Goal: Information Seeking & Learning: Learn about a topic

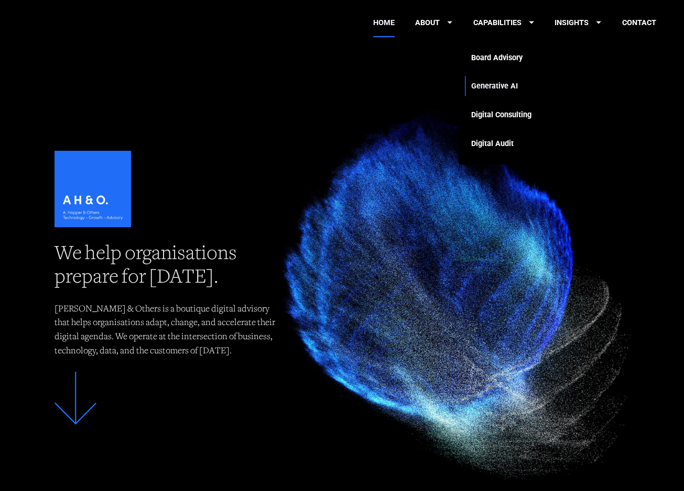
click at [511, 85] on link "Generative AI" at bounding box center [501, 86] width 60 height 29
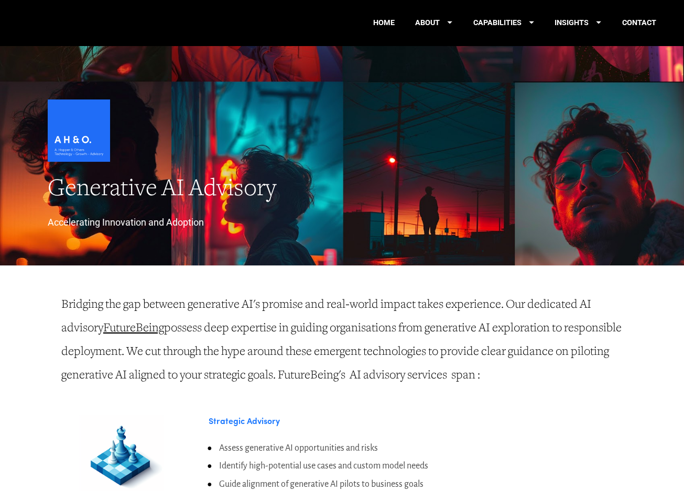
scroll to position [729, 0]
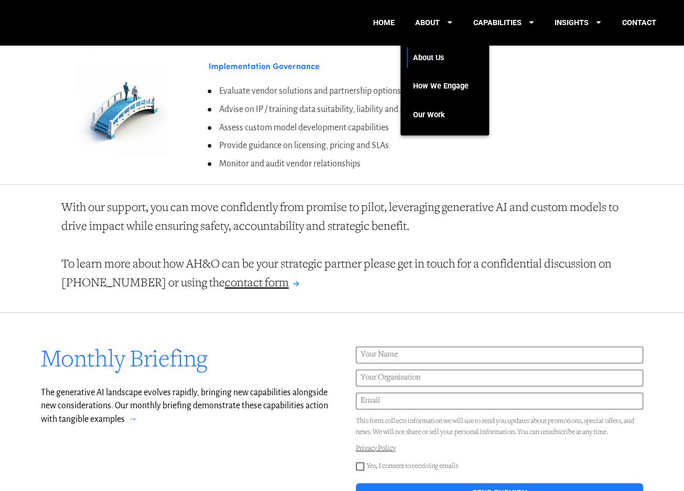
click at [437, 63] on link "About Us" at bounding box center [441, 57] width 56 height 29
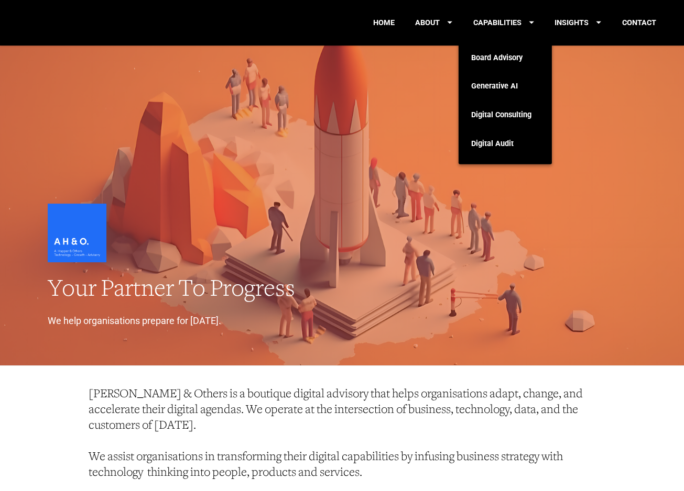
scroll to position [42, 0]
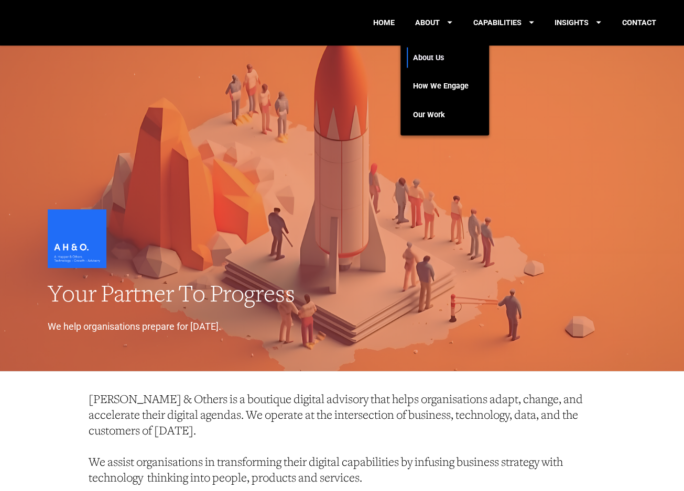
click at [431, 60] on link "About Us" at bounding box center [441, 57] width 56 height 29
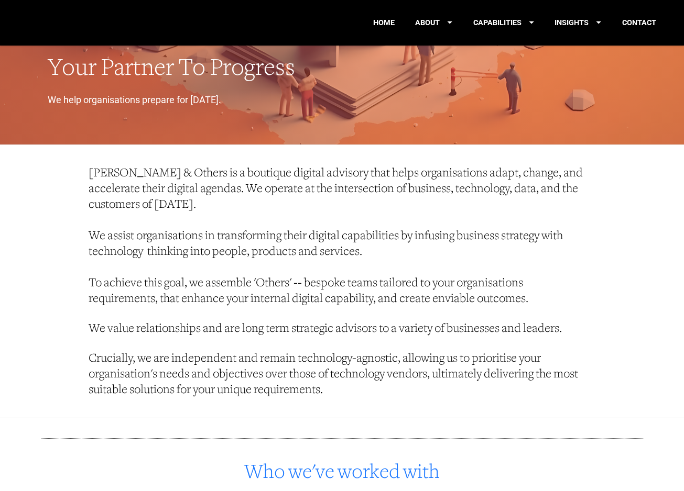
scroll to position [284, 0]
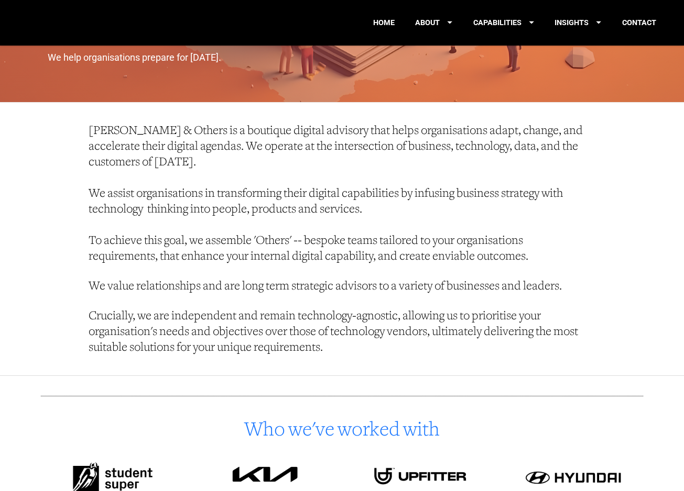
scroll to position [314, 0]
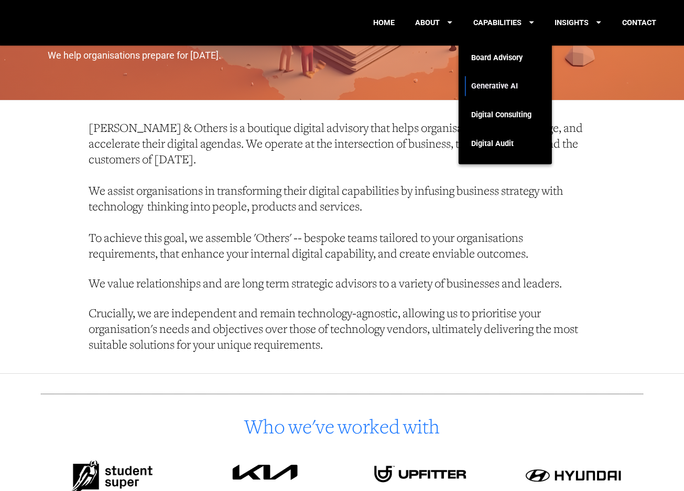
click at [504, 84] on link "Generative AI" at bounding box center [501, 86] width 60 height 29
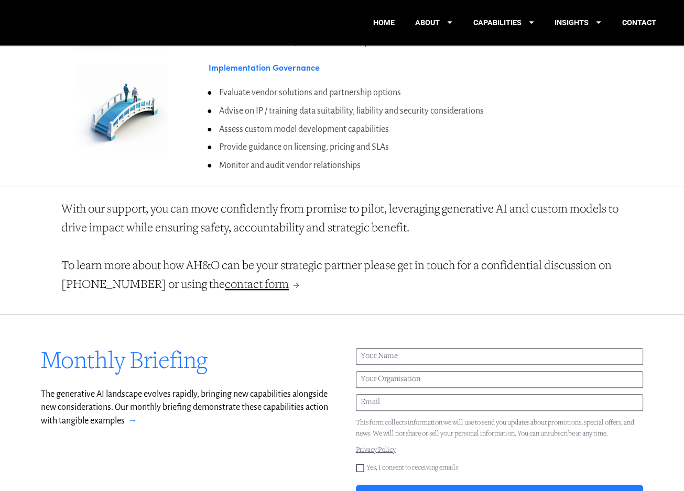
scroll to position [733, 0]
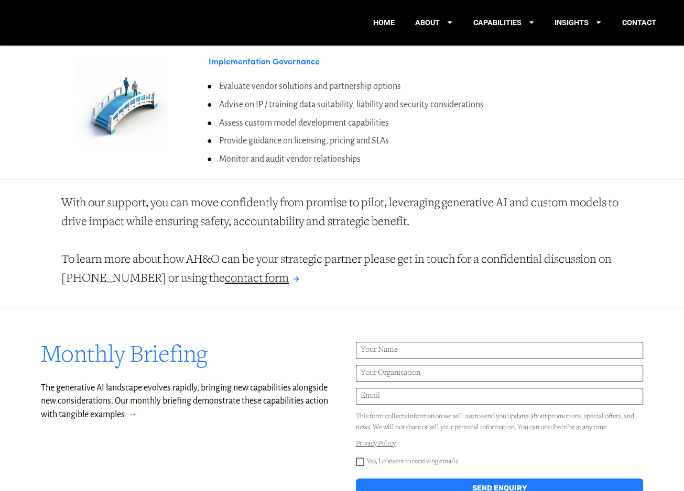
click at [355, 308] on div "Monthly Briefing The generative AI landscape evolves rapidly, bringing new capa…" at bounding box center [342, 420] width 671 height 225
click at [352, 308] on div "Monthly Briefing The generative AI landscape evolves rapidly, bringing new capa…" at bounding box center [342, 420] width 671 height 225
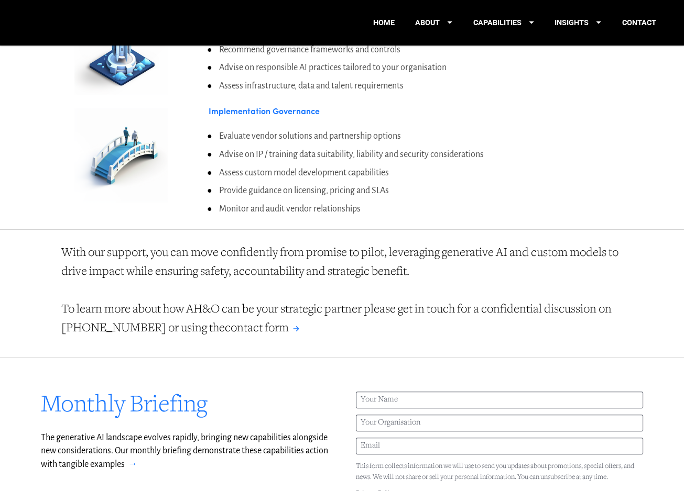
scroll to position [681, 0]
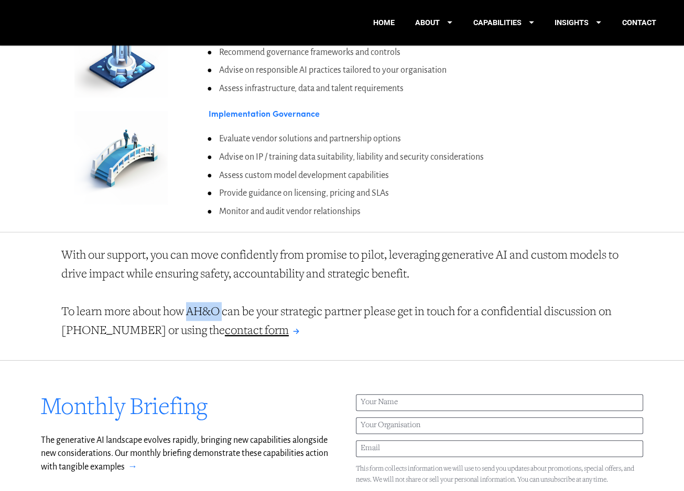
drag, startPoint x: 187, startPoint y: 297, endPoint x: 223, endPoint y: 297, distance: 36.1
click at [223, 306] on span "To learn more about how AH&O can be your strategic partner please get in touch …" at bounding box center [338, 321] width 554 height 31
copy span "AH&O"
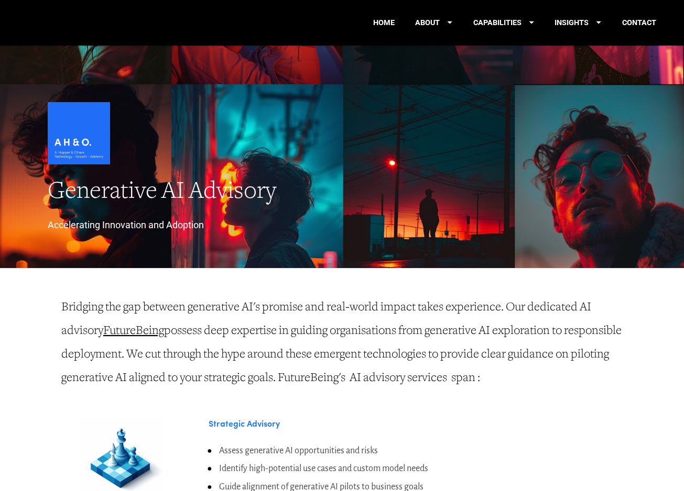
scroll to position [139, 0]
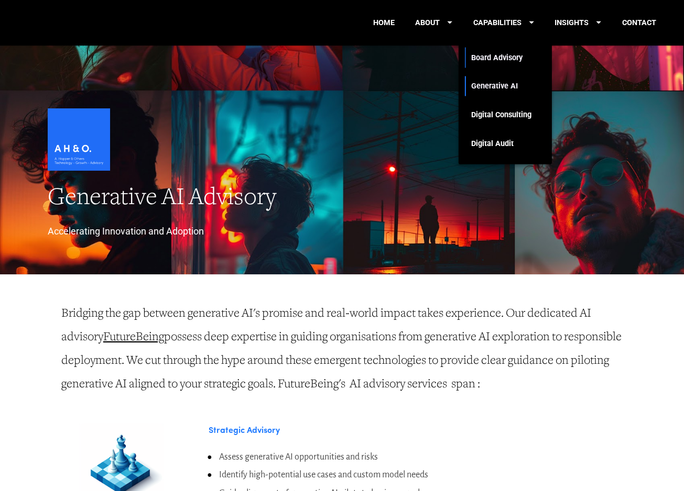
click at [488, 61] on link "Board Advisory" at bounding box center [501, 57] width 60 height 29
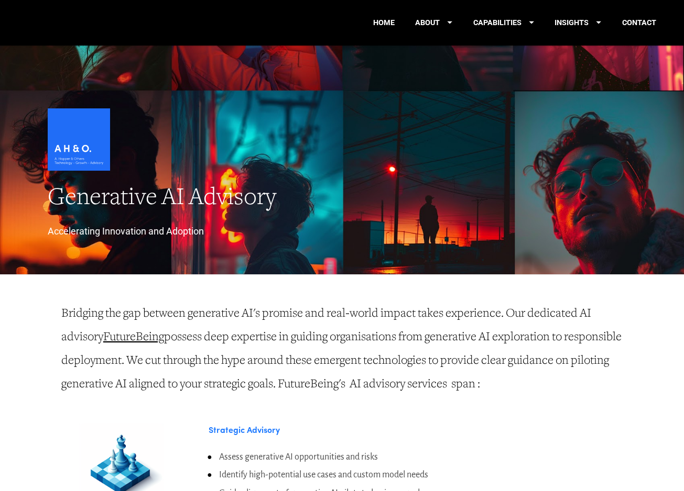
scroll to position [149, 0]
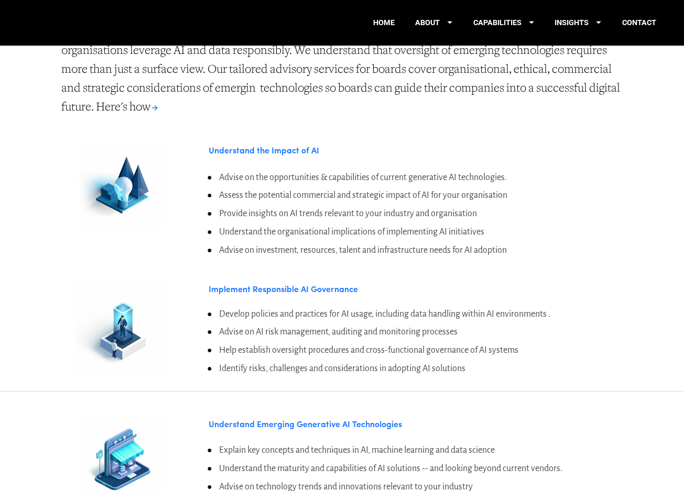
scroll to position [454, 0]
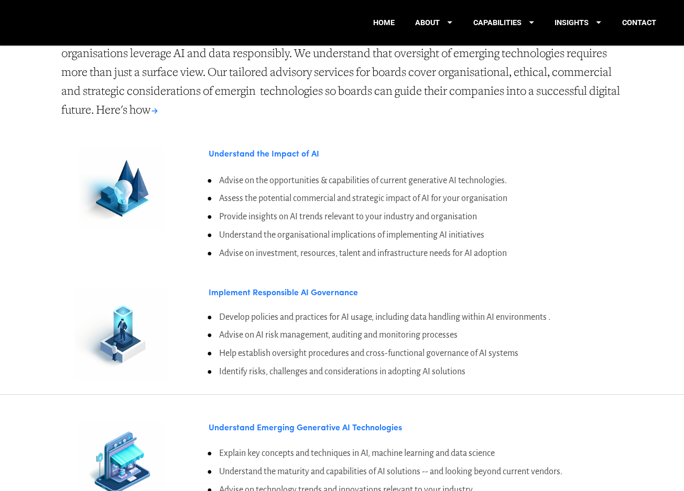
click at [260, 147] on strong "Understand the Impact of AI" at bounding box center [263, 153] width 111 height 12
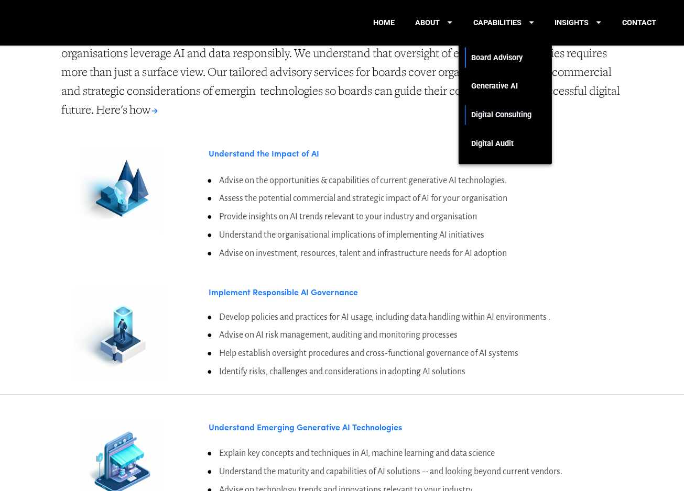
click at [502, 113] on link "Digital Consulting" at bounding box center [501, 115] width 60 height 29
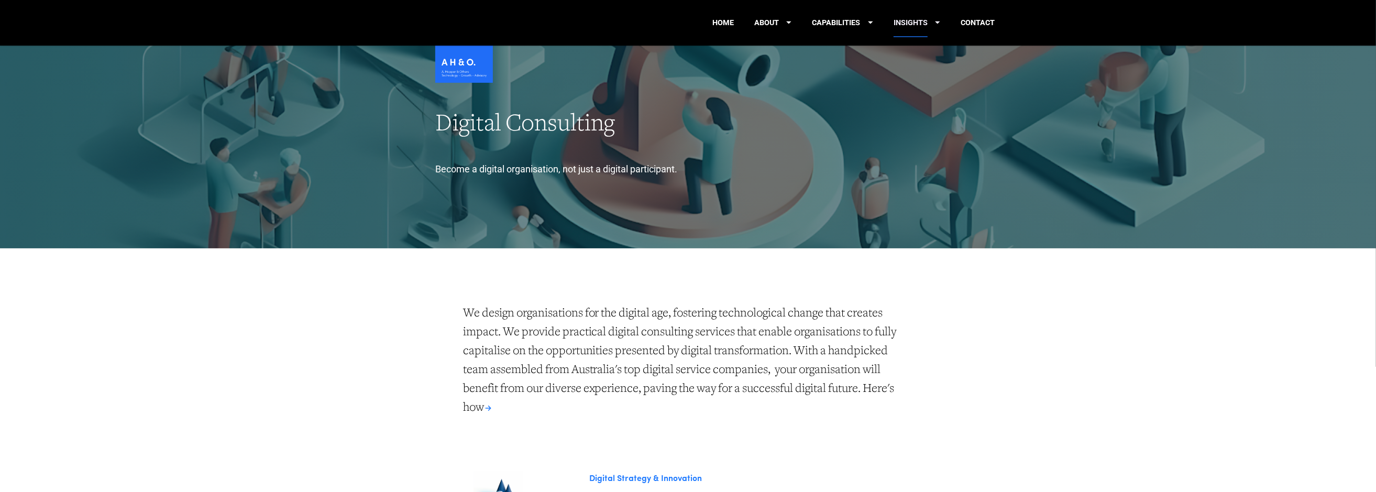
scroll to position [140, 0]
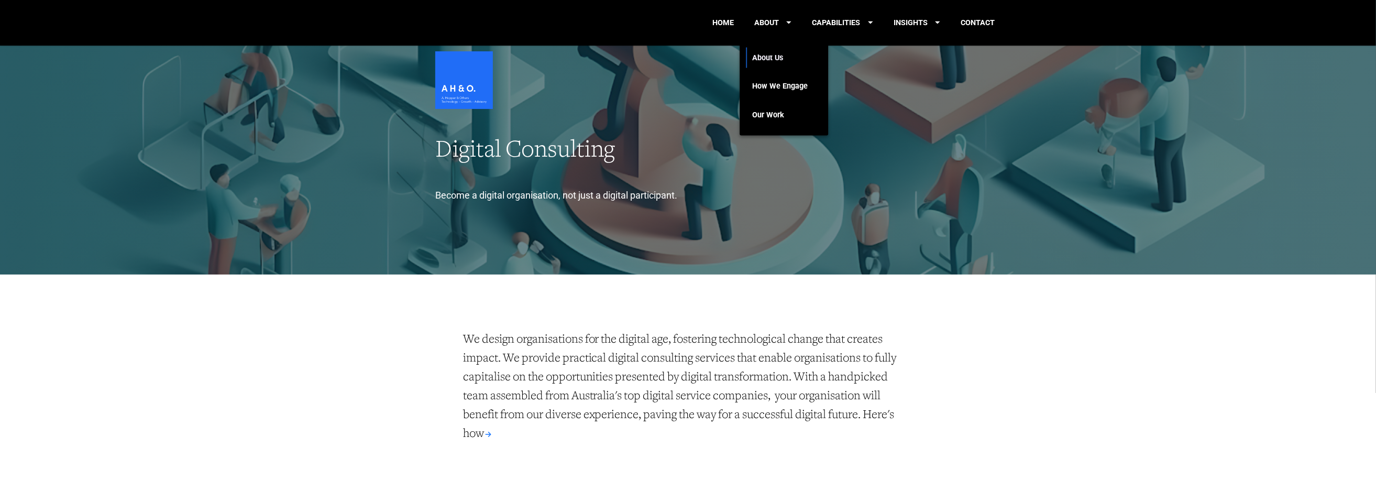
click at [683, 52] on link "About Us" at bounding box center [780, 57] width 56 height 29
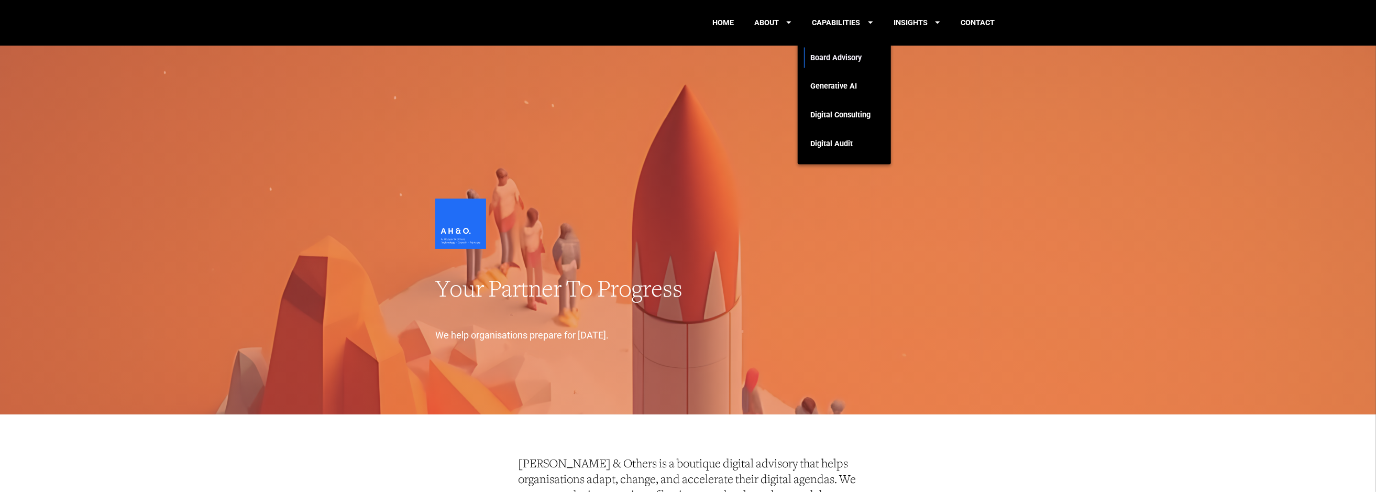
click at [827, 50] on link "Board Advisory" at bounding box center [840, 57] width 60 height 29
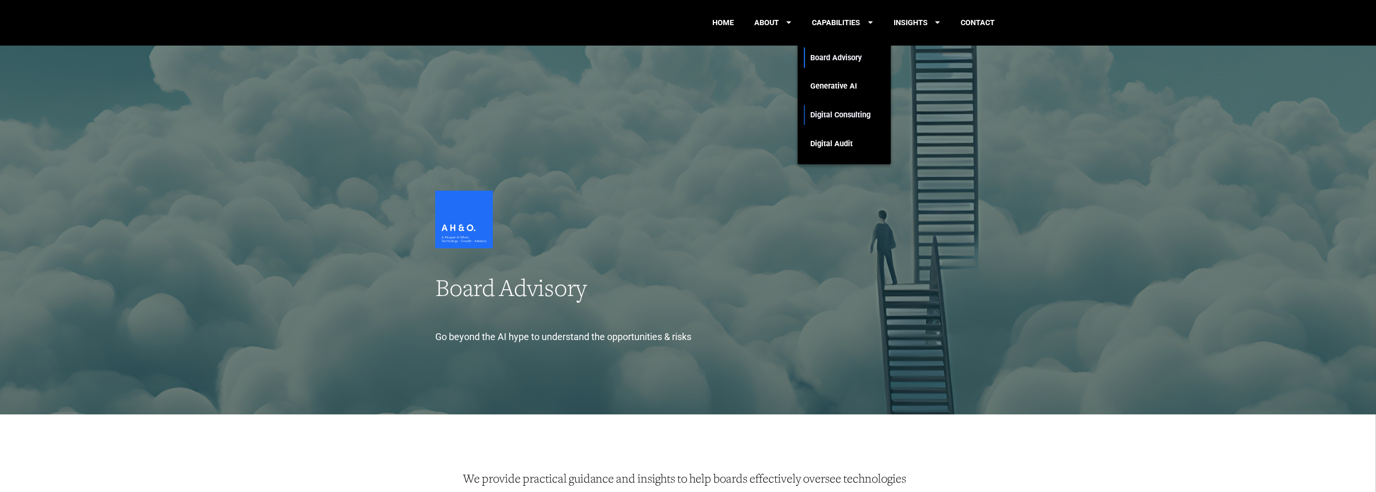
click at [860, 116] on link "Digital Consulting" at bounding box center [840, 115] width 60 height 29
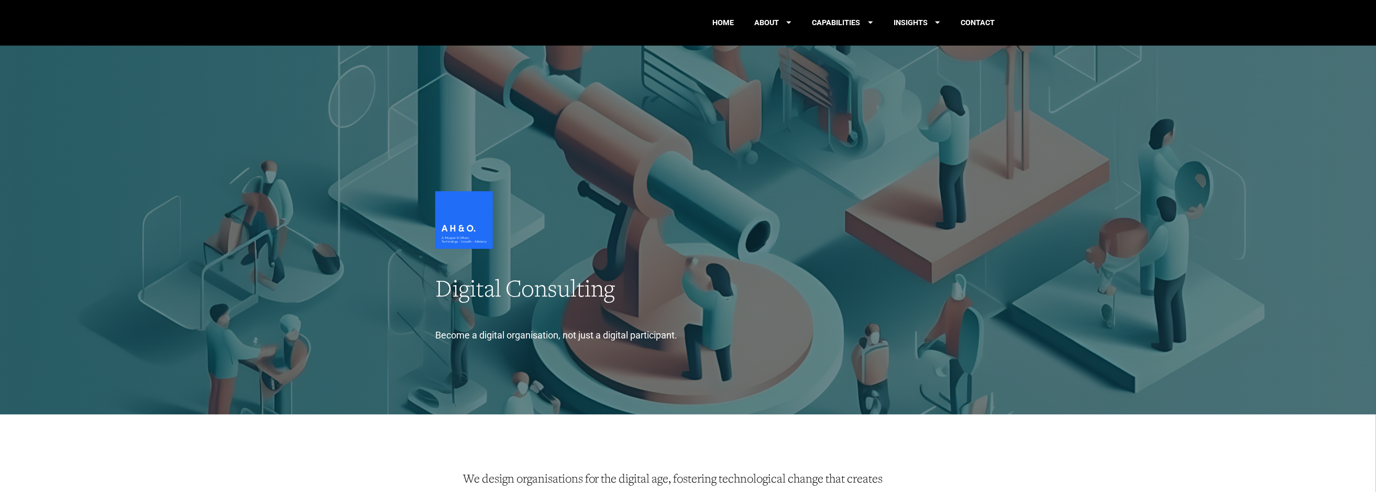
drag, startPoint x: 1378, startPoint y: 67, endPoint x: 864, endPoint y: 63, distance: 513.9
click at [1354, 0] on html "HOME ABOUT CAPABILITIES INSIGHTS CONTACT HOME ABOUT About Us How We Engage Our …" at bounding box center [688, 246] width 1376 height 492
click at [923, 58] on link "Our Thinking" at bounding box center [919, 57] width 55 height 29
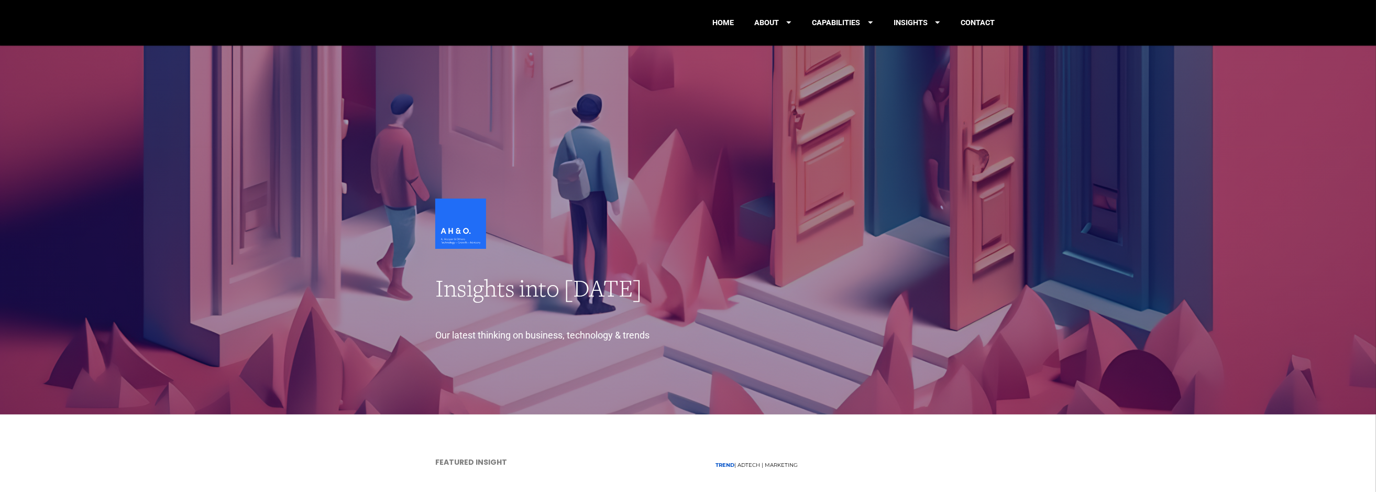
drag, startPoint x: 1384, startPoint y: 28, endPoint x: 1348, endPoint y: -63, distance: 98.2
click at [1348, 0] on html "HOME ABOUT CAPABILITIES INSIGHTS CONTACT HOME ABOUT About Us How We Engage Our …" at bounding box center [688, 246] width 1376 height 492
click at [721, 18] on link "HOME" at bounding box center [722, 22] width 21 height 29
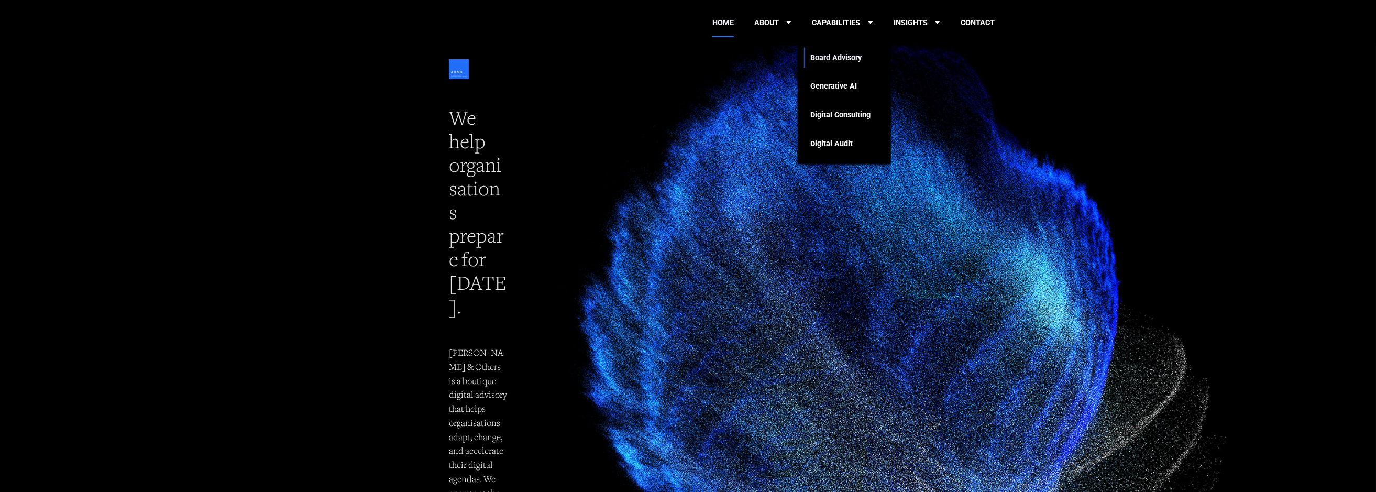
click at [826, 57] on link "Board Advisory" at bounding box center [840, 57] width 60 height 29
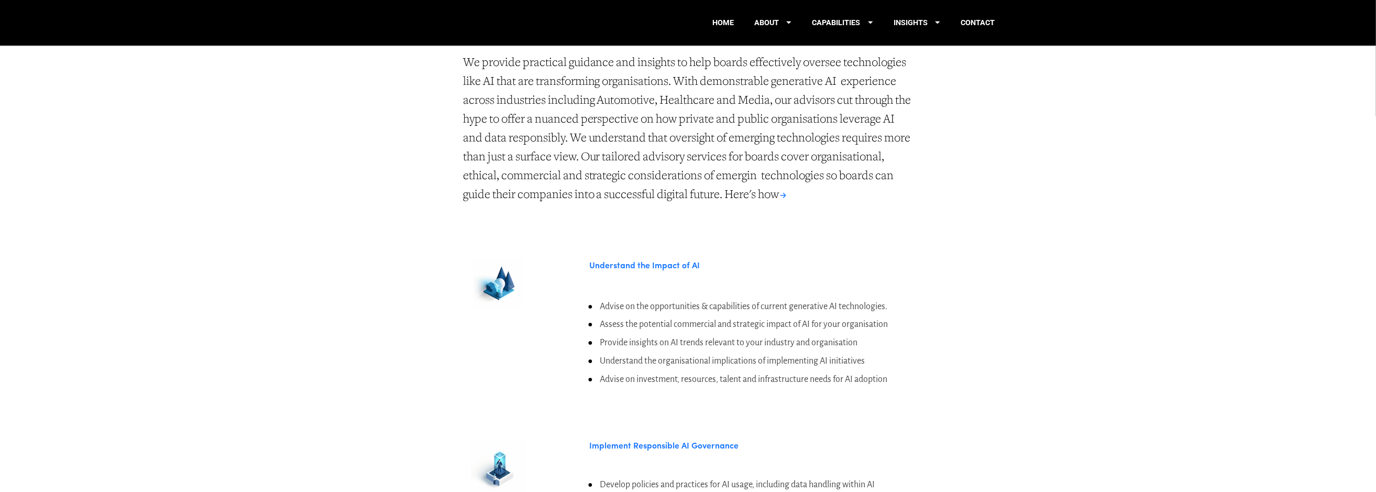
scroll to position [405, 0]
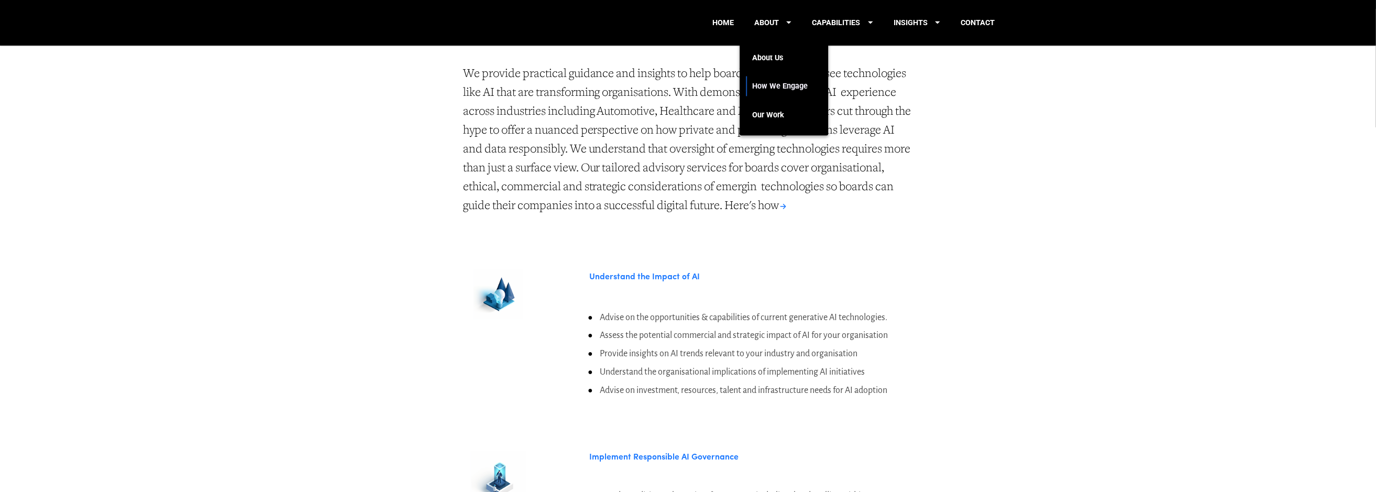
click at [772, 85] on link "How We Engage" at bounding box center [780, 86] width 56 height 29
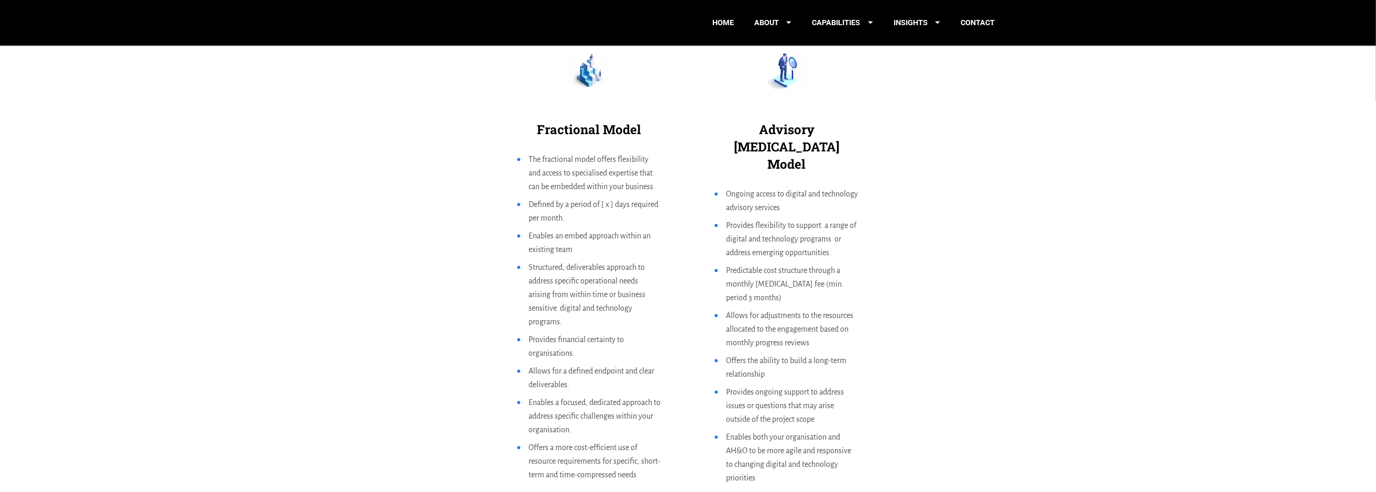
scroll to position [879, 0]
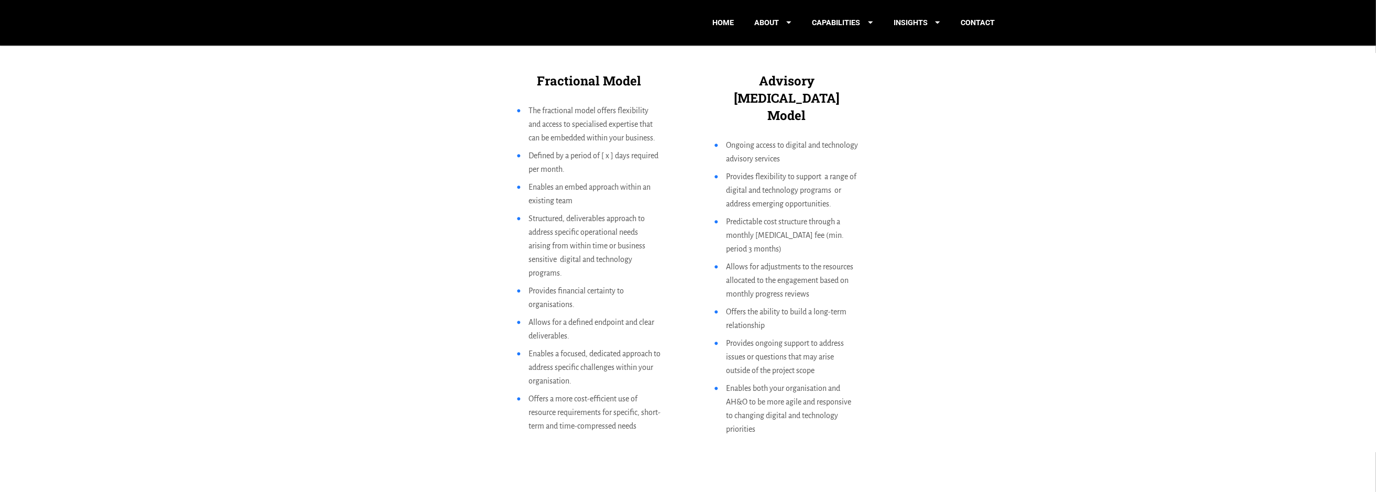
drag, startPoint x: 669, startPoint y: 392, endPoint x: 670, endPoint y: 399, distance: 6.9
click at [669, 393] on div "Fractional Model The fractional model offers flexibility and access to speciali…" at bounding box center [589, 266] width 170 height 414
click at [412, 146] on div "Fractional Model The fractional model offers flexibility and access to speciali…" at bounding box center [688, 222] width 671 height 584
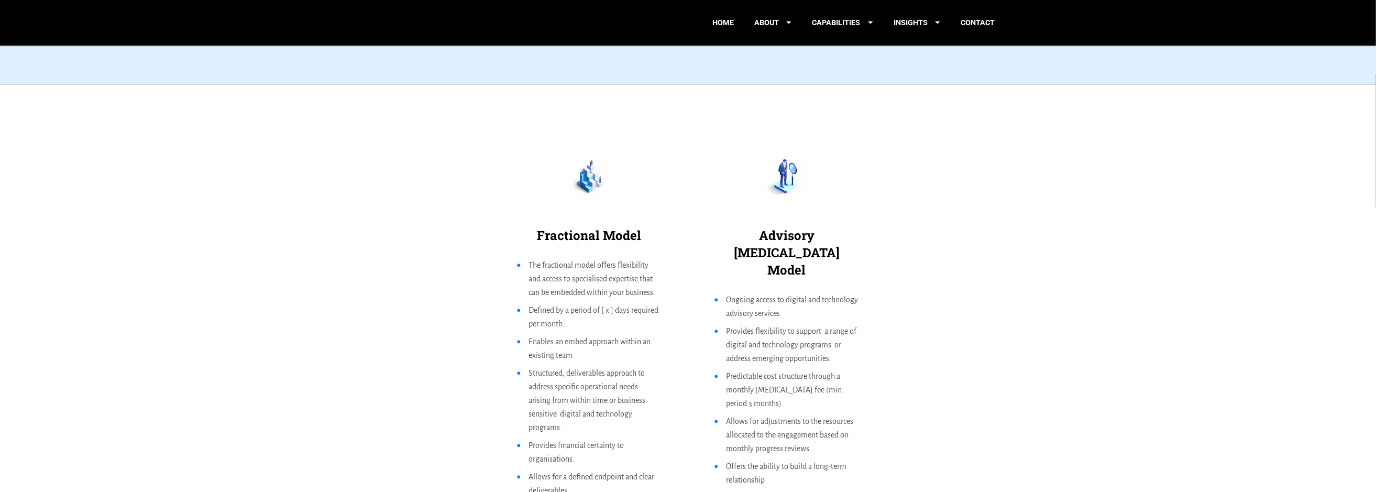
scroll to position [721, 0]
